Goal: Task Accomplishment & Management: Complete application form

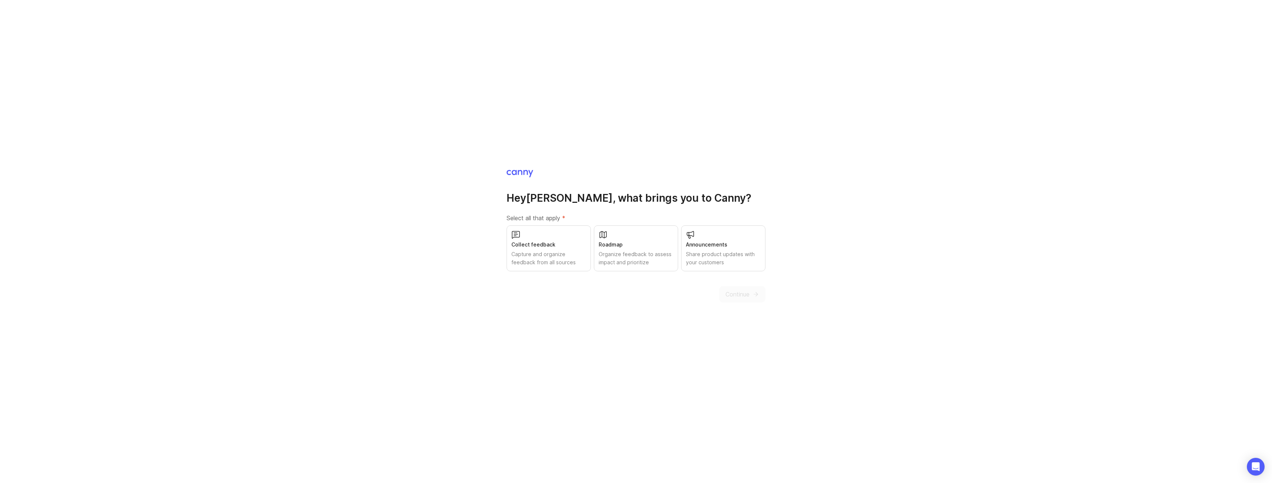
click at [548, 248] on div "Collect feedback" at bounding box center [548, 244] width 75 height 8
click at [628, 248] on div "Roadmap" at bounding box center [636, 244] width 75 height 8
click at [711, 248] on div "Announcements" at bounding box center [723, 244] width 75 height 8
click at [743, 289] on button "Continue" at bounding box center [742, 294] width 46 height 16
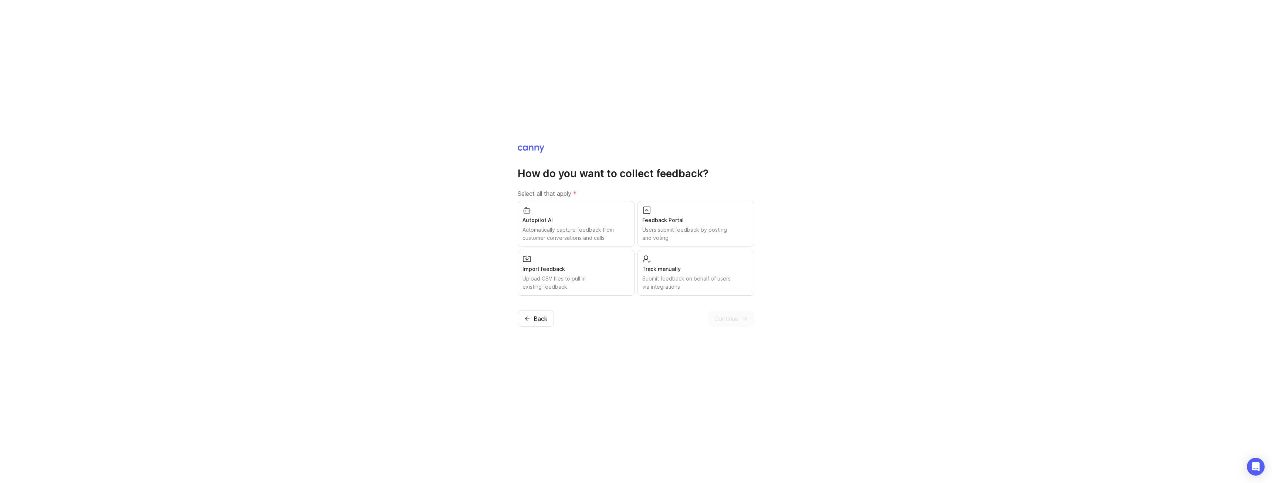
click at [701, 228] on div "Users submit feedback by posting and voting" at bounding box center [695, 234] width 107 height 16
click at [731, 321] on span "Continue" at bounding box center [726, 318] width 24 height 9
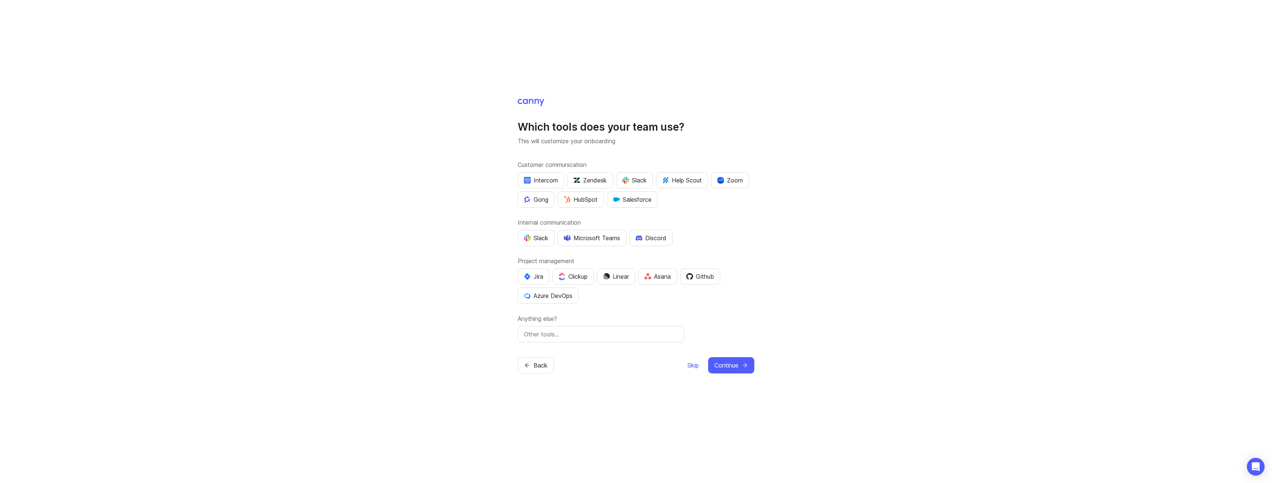
click at [689, 364] on span "Skip" at bounding box center [692, 365] width 11 height 9
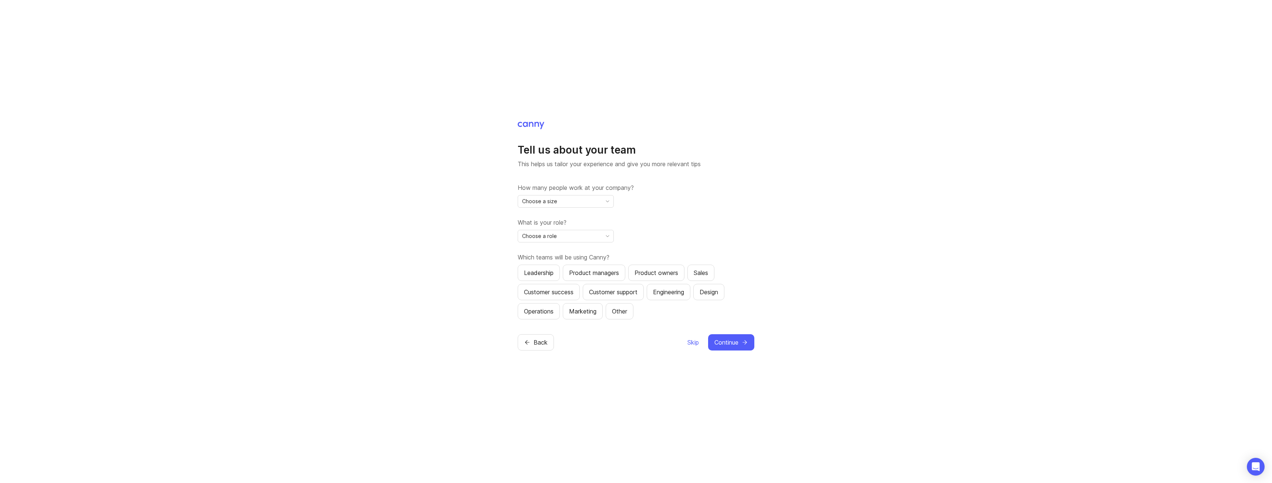
click at [603, 197] on span "toggle menu" at bounding box center [608, 201] width 12 height 8
click at [582, 239] on li "11-50" at bounding box center [565, 240] width 95 height 12
click at [582, 239] on div "Choose a role" at bounding box center [560, 236] width 84 height 12
click at [581, 271] on li "Product Owner" at bounding box center [565, 272] width 95 height 12
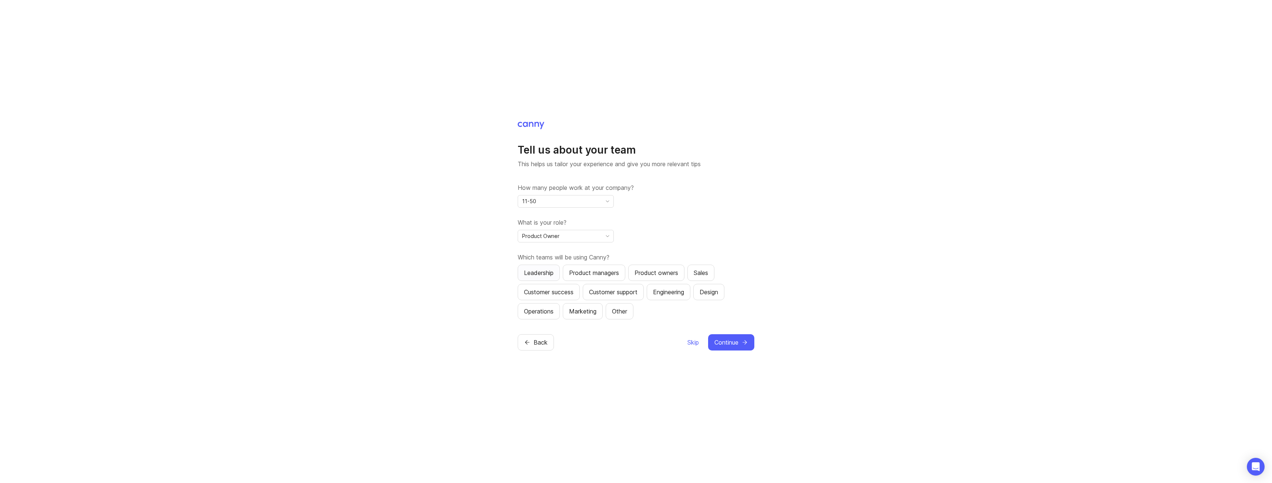
click at [541, 270] on div "Leadership" at bounding box center [539, 272] width 30 height 9
click at [595, 272] on div "Product managers" at bounding box center [594, 272] width 50 height 9
click at [550, 291] on div "Customer success" at bounding box center [549, 291] width 50 height 9
click at [607, 294] on div "Customer support" at bounding box center [613, 291] width 48 height 9
click at [667, 274] on div "Product owners" at bounding box center [657, 272] width 44 height 9
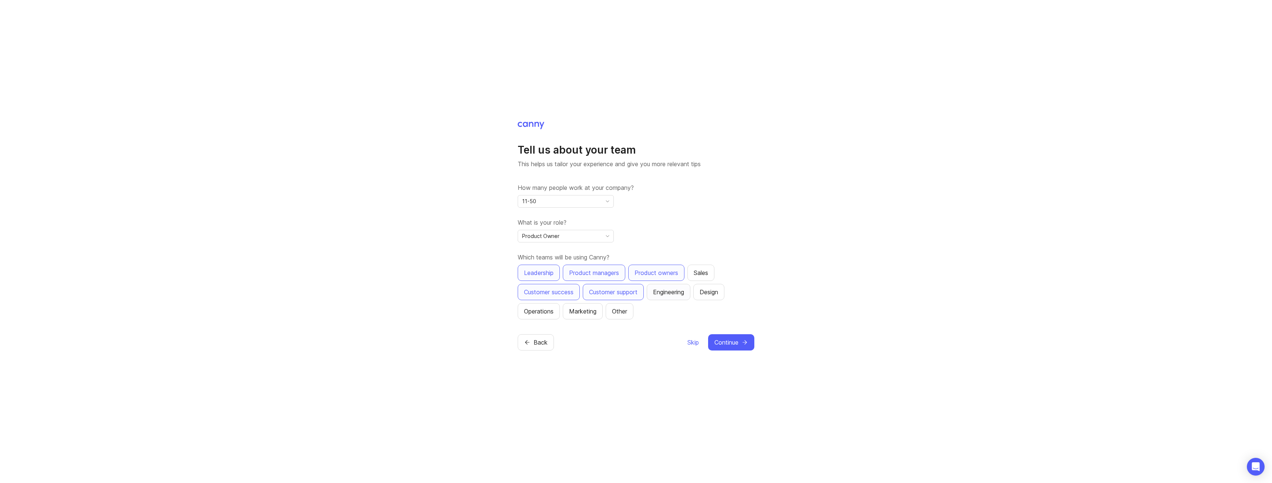
click at [675, 290] on div "Engineering" at bounding box center [668, 291] width 31 height 9
click at [727, 345] on span "Continue" at bounding box center [726, 342] width 24 height 9
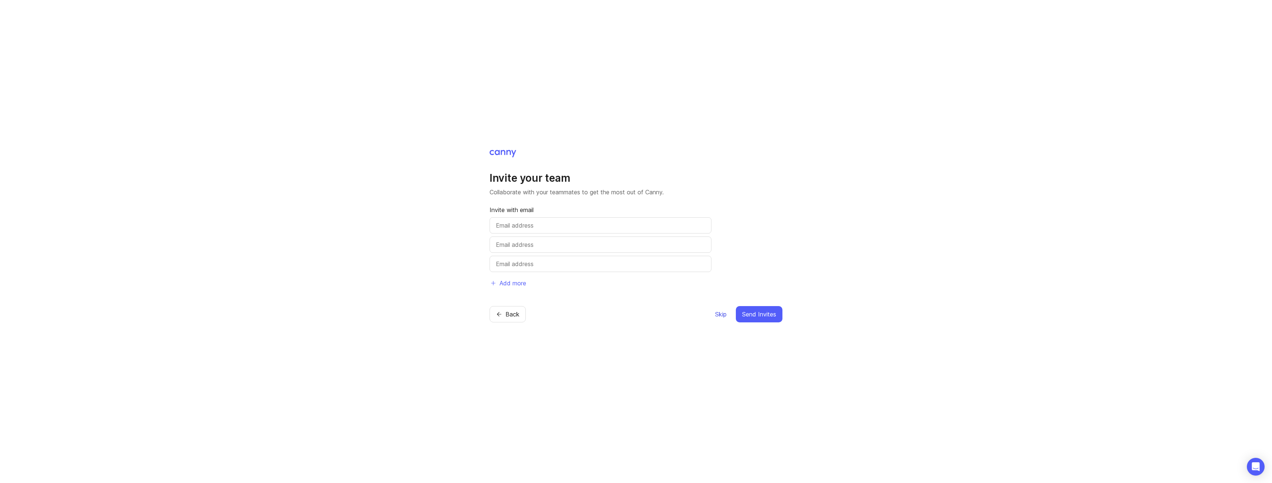
click at [719, 316] on span "Skip" at bounding box center [720, 314] width 11 height 9
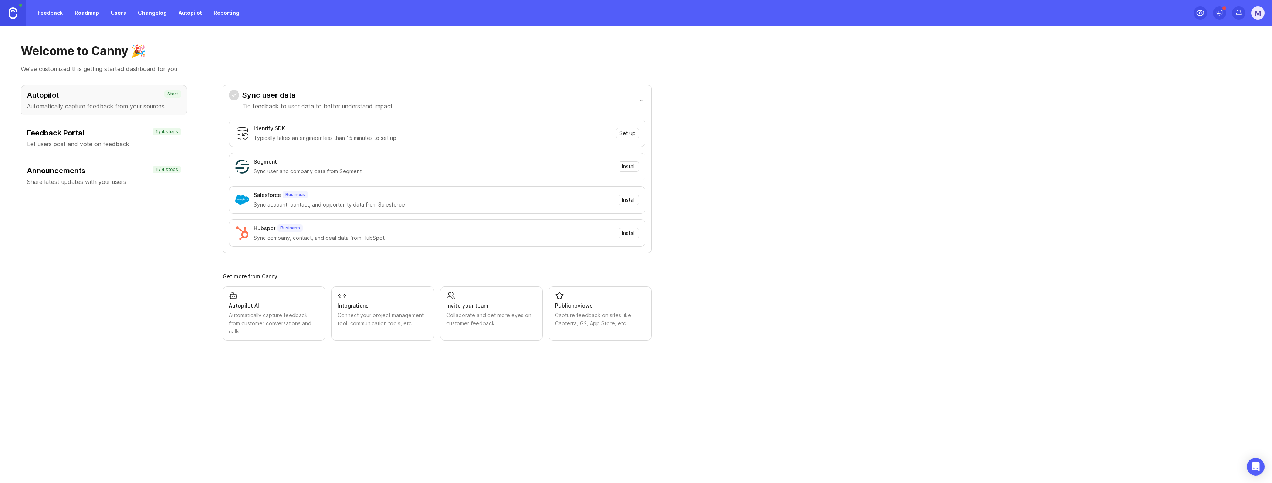
click at [1258, 16] on div "M" at bounding box center [1257, 12] width 13 height 13
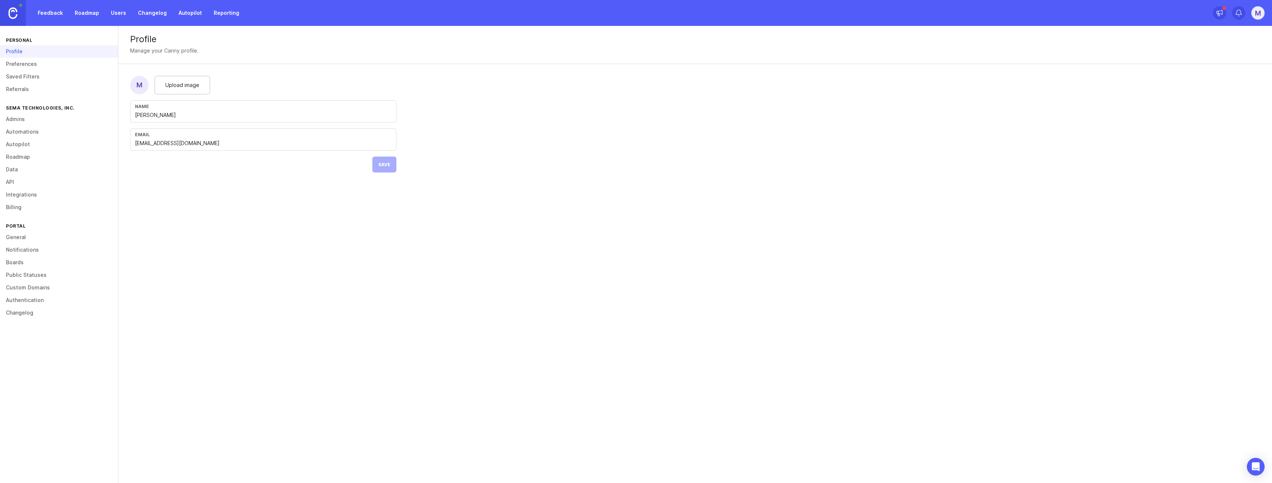
click at [21, 118] on link "Admins" at bounding box center [59, 119] width 118 height 13
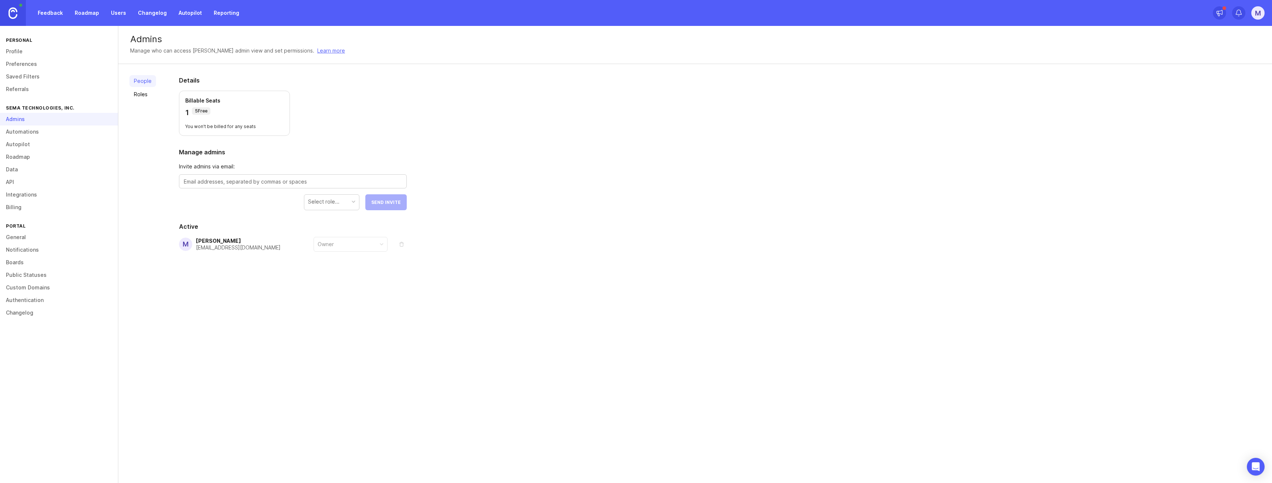
click at [240, 183] on textarea at bounding box center [293, 181] width 218 height 8
paste textarea "[PERSON_NAME] <[PERSON_NAME][EMAIL_ADDRESS][PERSON_NAME][DOMAIN_NAME]>"
click at [332, 202] on div "Select role..." at bounding box center [320, 201] width 31 height 8
click at [390, 198] on button "Send Invites" at bounding box center [384, 202] width 44 height 16
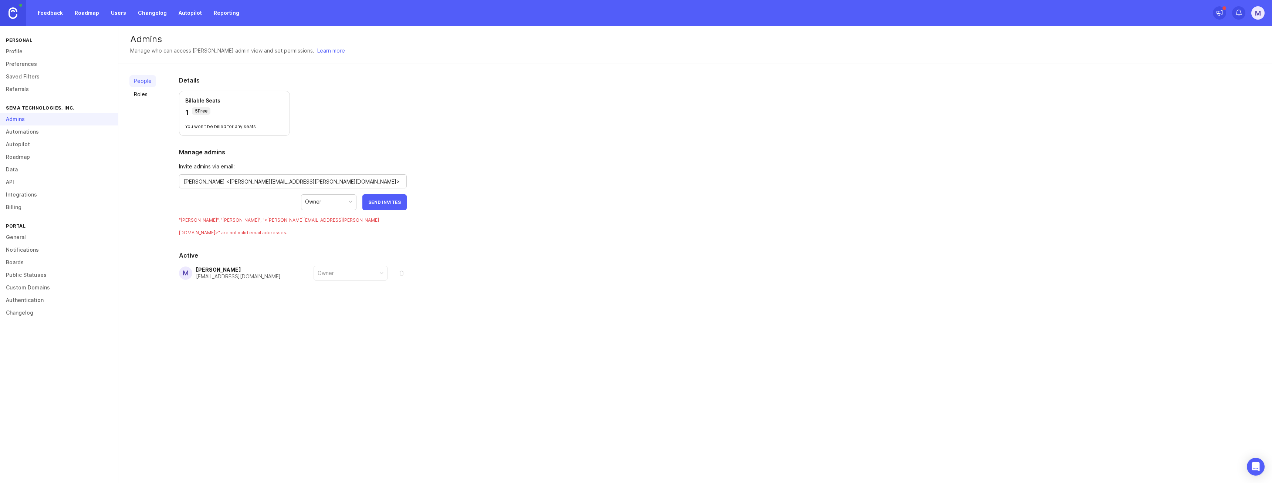
click at [343, 182] on textarea "[PERSON_NAME] <[PERSON_NAME][EMAIL_ADDRESS][PERSON_NAME][DOMAIN_NAME]>" at bounding box center [293, 181] width 218 height 8
type textarea "[PERSON_NAME][EMAIL_ADDRESS][PERSON_NAME][DOMAIN_NAME]"
click at [392, 200] on span "Send Invite" at bounding box center [386, 202] width 30 height 6
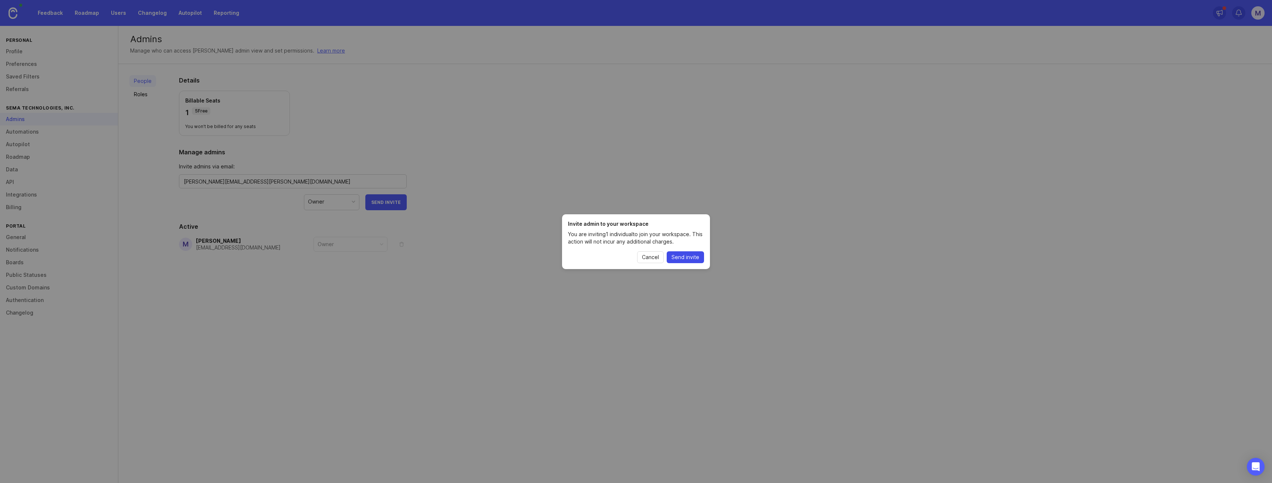
click at [682, 257] on span "Send invite" at bounding box center [686, 256] width 28 height 7
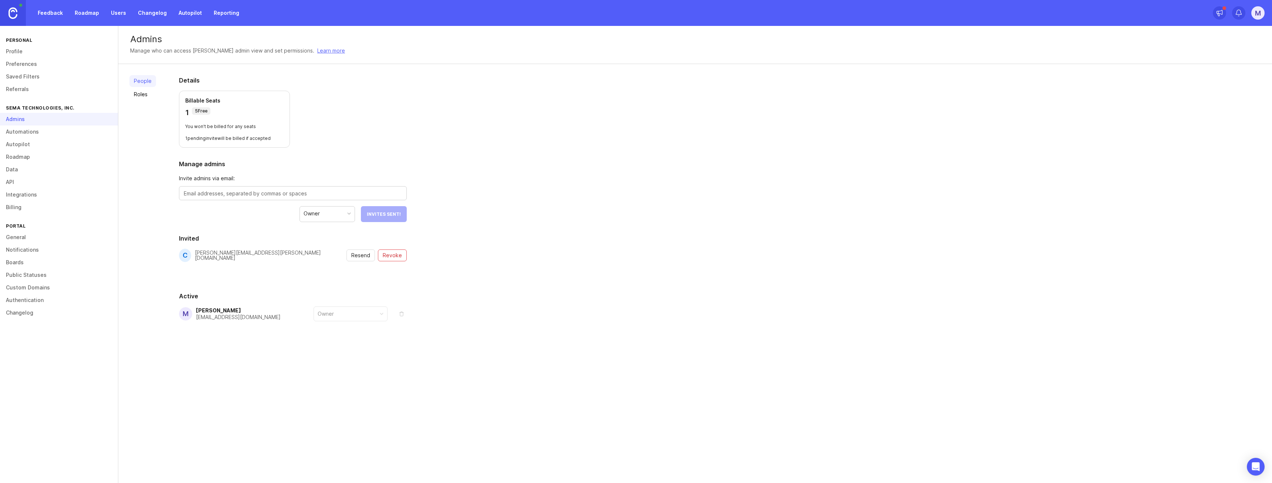
click at [364, 199] on div at bounding box center [293, 193] width 228 height 14
paste textarea "[PERSON_NAME] <[EMAIL_ADDRESS][DOMAIN_NAME]>"
type textarea "[EMAIL_ADDRESS][DOMAIN_NAME]"
click at [382, 210] on button "Send Invite" at bounding box center [385, 214] width 41 height 16
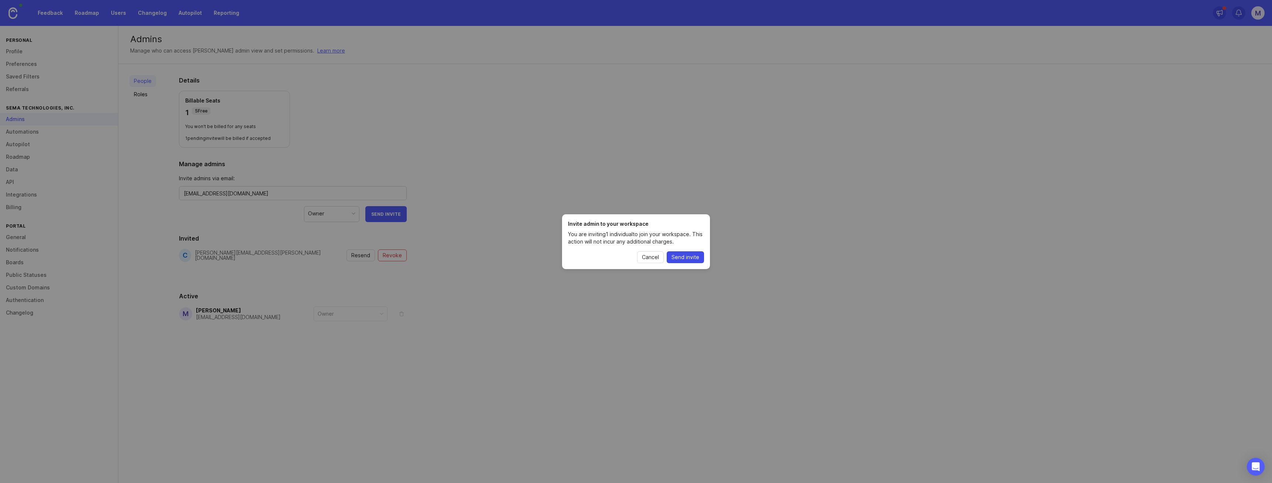
click at [683, 255] on span "Send invite" at bounding box center [686, 256] width 28 height 7
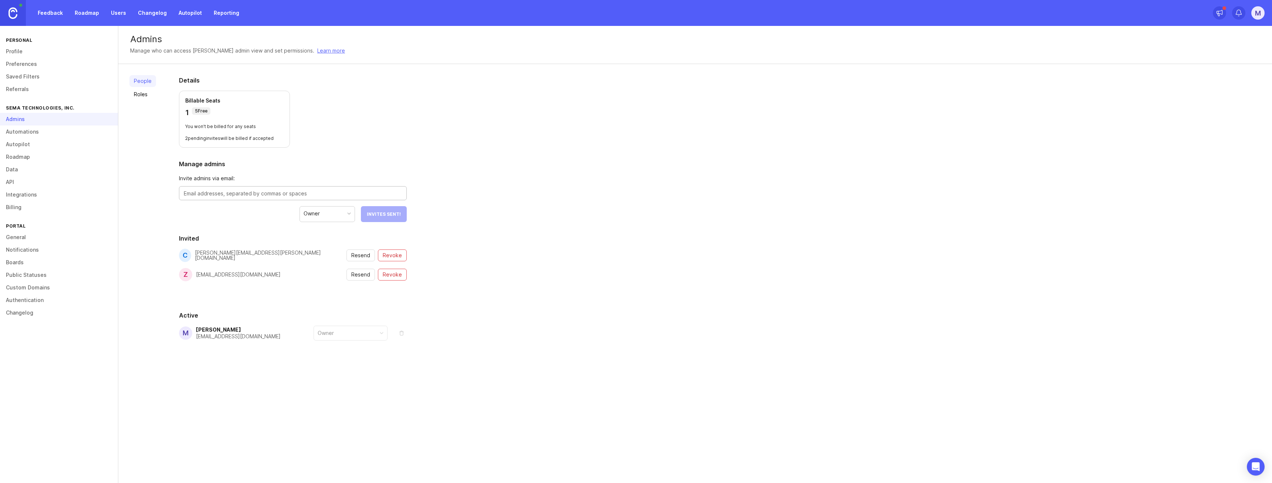
click at [395, 197] on textarea at bounding box center [293, 193] width 218 height 8
paste textarea "[PERSON_NAME] <[PERSON_NAME][EMAIL_ADDRESS][PERSON_NAME][DOMAIN_NAME]>"
type textarea "[PERSON_NAME][EMAIL_ADDRESS][PERSON_NAME][DOMAIN_NAME]"
click at [398, 213] on span "Send Invite" at bounding box center [386, 214] width 30 height 6
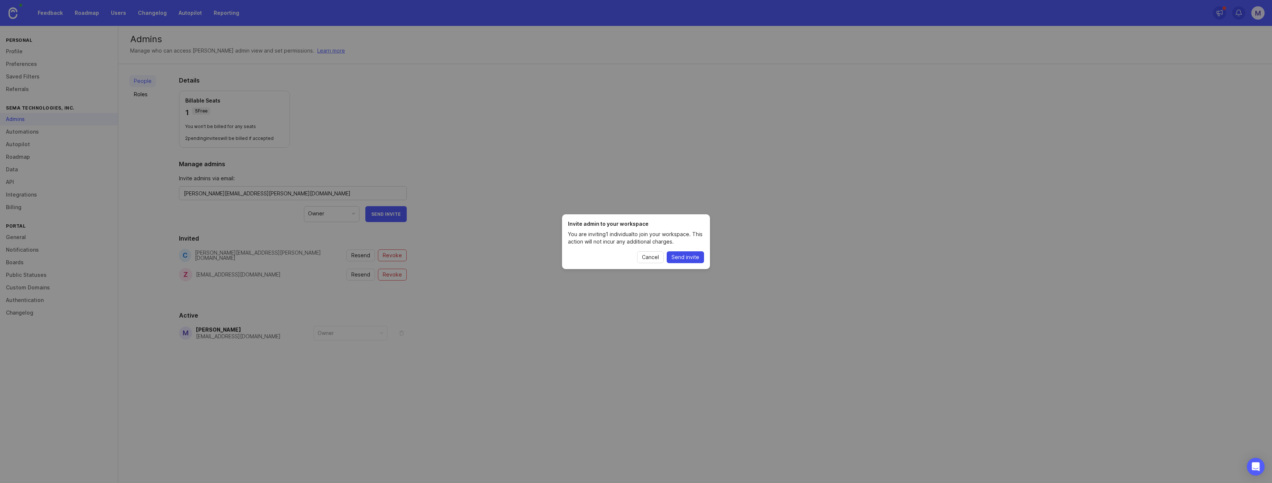
click at [690, 255] on span "Send invite" at bounding box center [686, 256] width 28 height 7
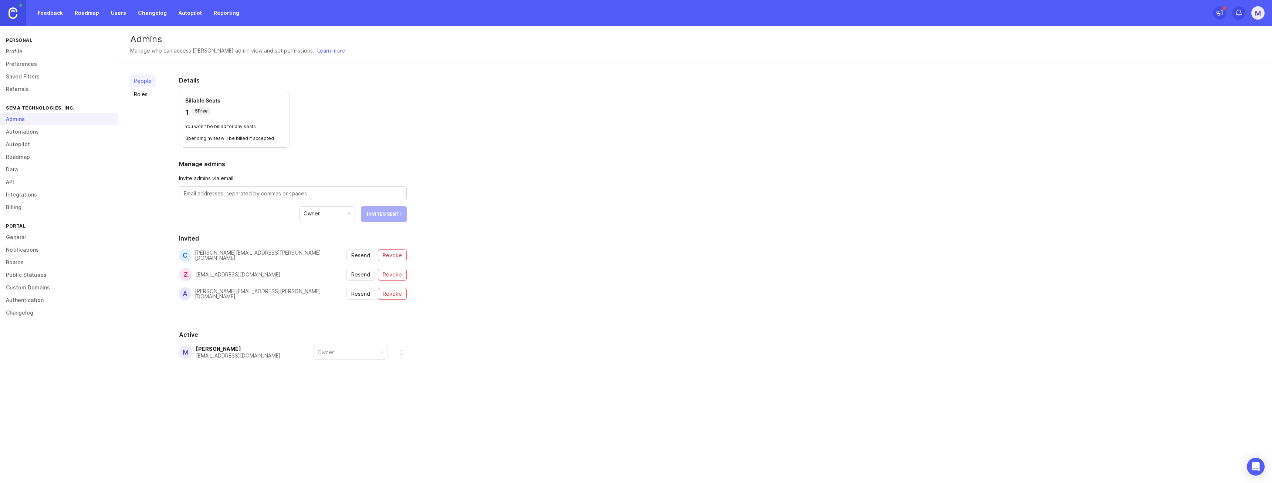
click at [17, 206] on link "Billing" at bounding box center [59, 207] width 118 height 13
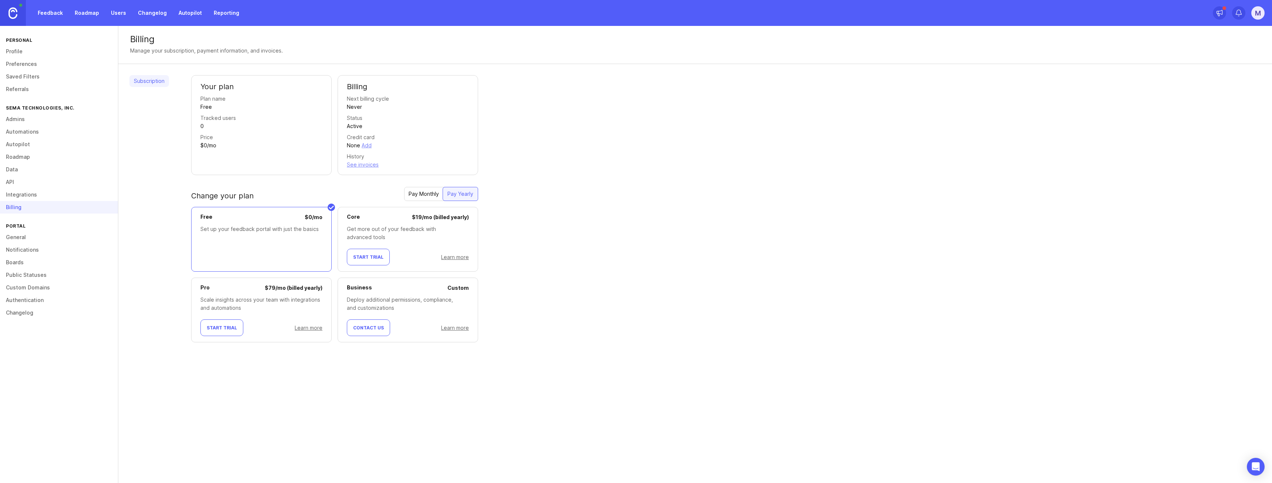
click at [214, 329] on span "Start Trial" at bounding box center [222, 328] width 30 height 6
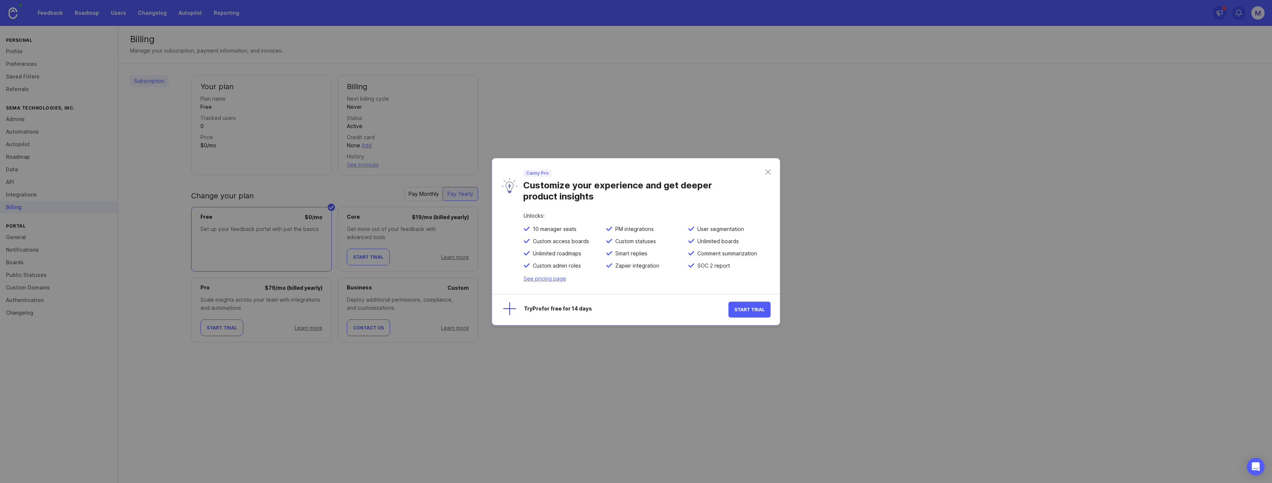
click at [763, 312] on button "Start Trial" at bounding box center [749, 309] width 42 height 16
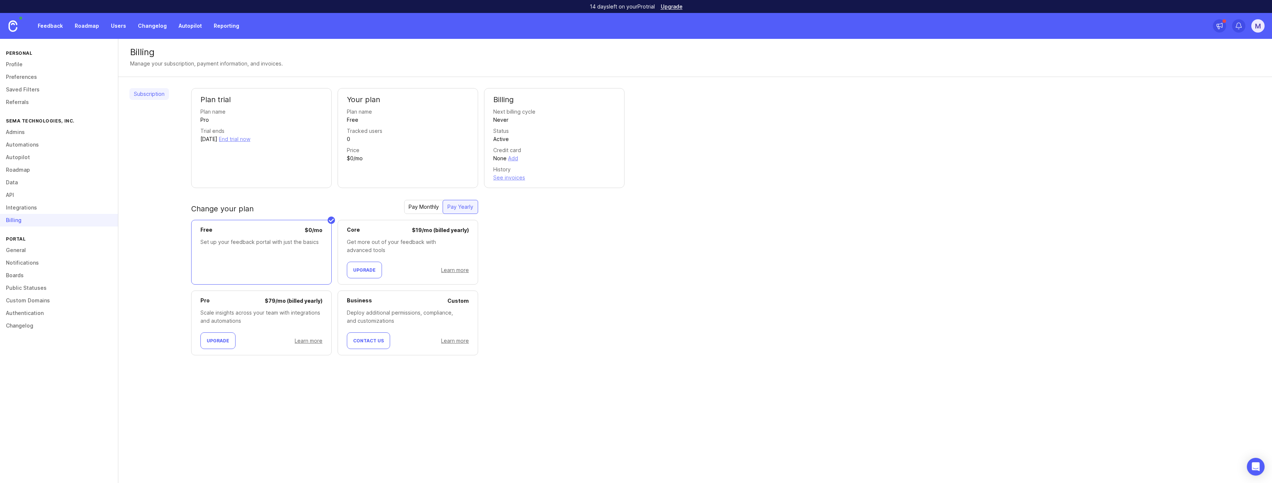
click at [217, 337] on button "Upgrade" at bounding box center [217, 340] width 35 height 17
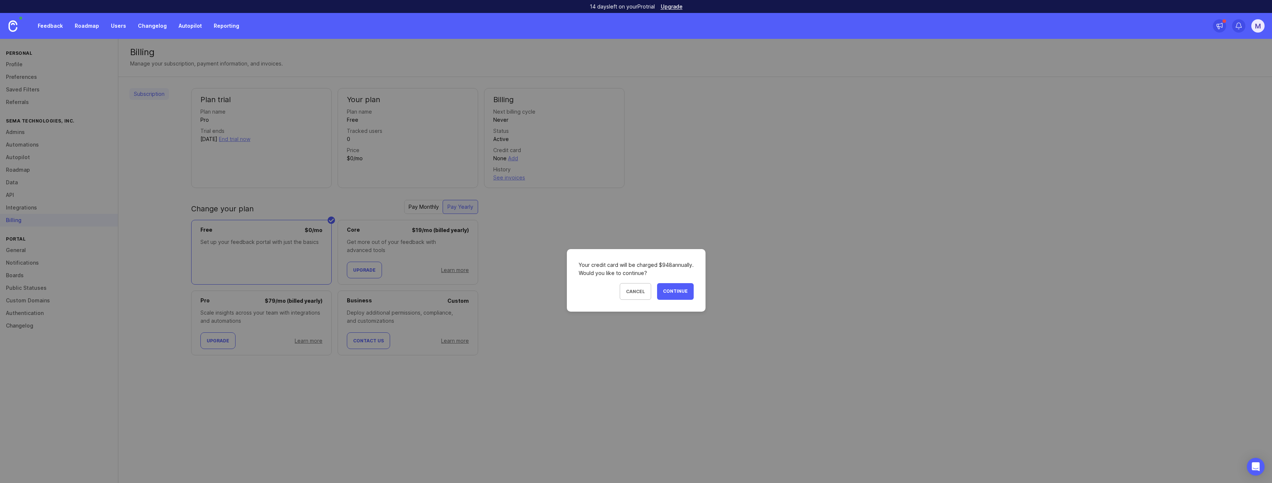
click at [683, 288] on span "Continue" at bounding box center [675, 291] width 25 height 6
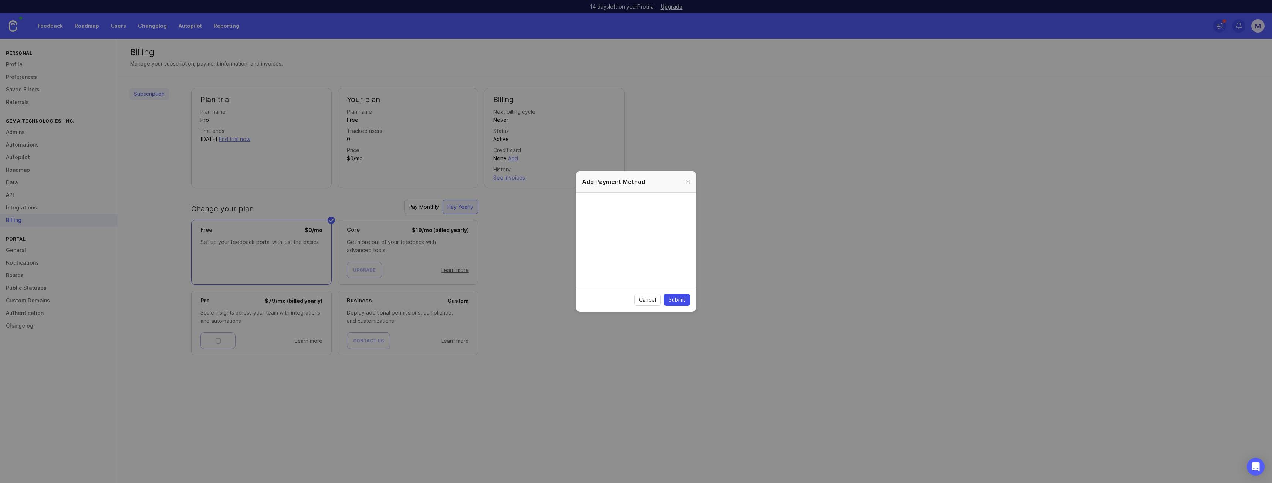
click at [676, 301] on span "Submit" at bounding box center [677, 299] width 17 height 7
